Goal: Navigation & Orientation: Go to known website

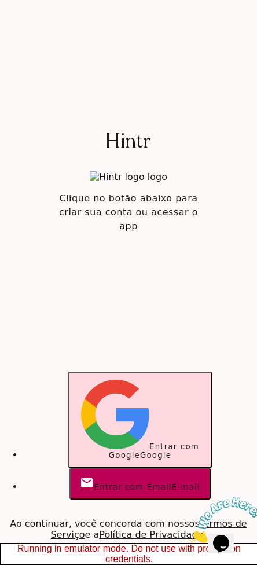
click at [146, 446] on button "Entrar com Google Google" at bounding box center [140, 419] width 145 height 96
